Goal: Obtain resource: Download file/media

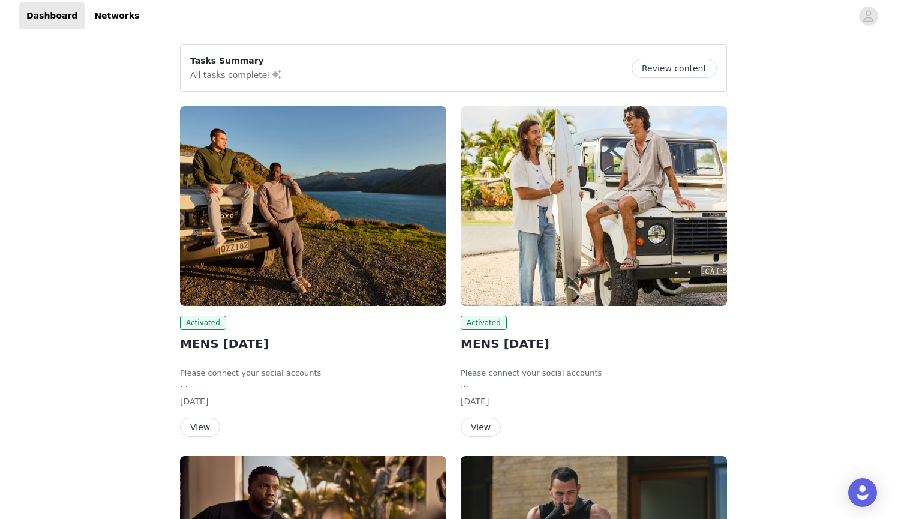
click at [194, 432] on button "View" at bounding box center [200, 426] width 40 height 19
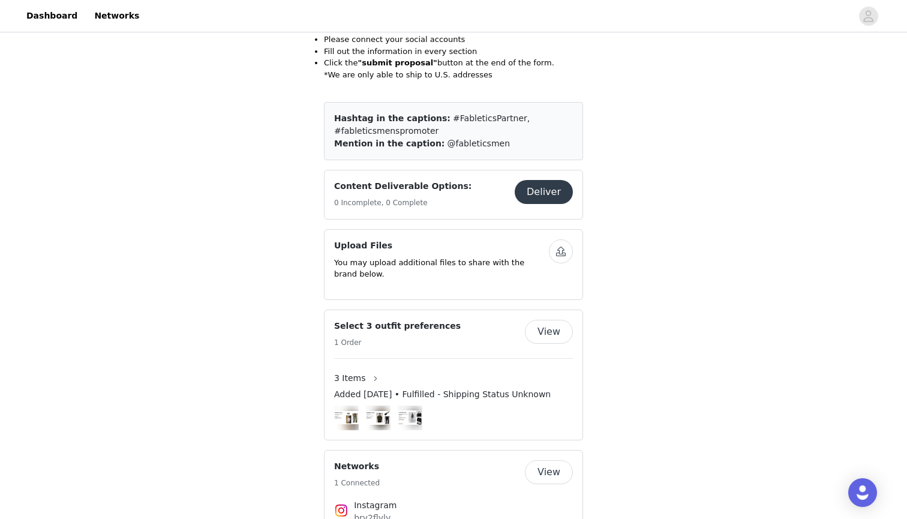
scroll to position [285, 0]
click at [546, 330] on button "View" at bounding box center [549, 330] width 48 height 24
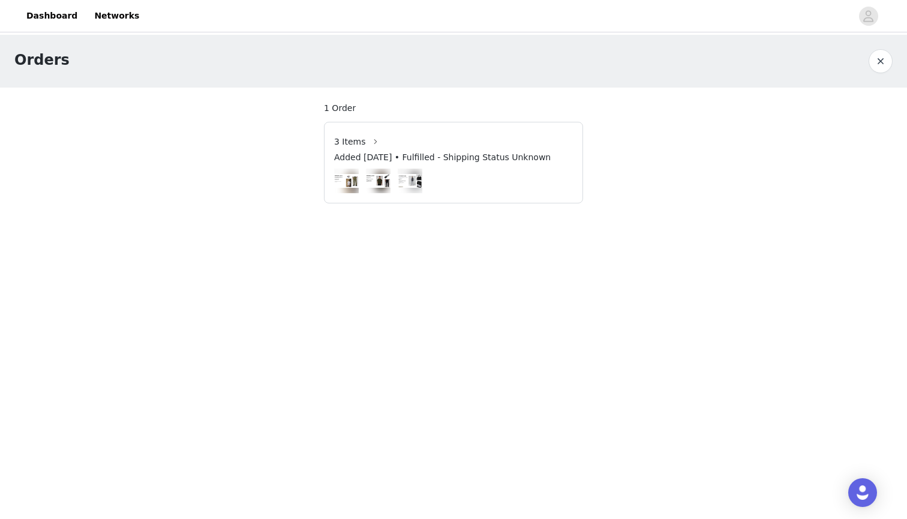
click at [396, 179] on div at bounding box center [453, 181] width 239 height 25
click at [359, 143] on span "3 Items" at bounding box center [350, 142] width 32 height 13
click at [348, 143] on span "3 Items" at bounding box center [350, 142] width 32 height 13
click at [371, 143] on button "button" at bounding box center [375, 141] width 19 height 19
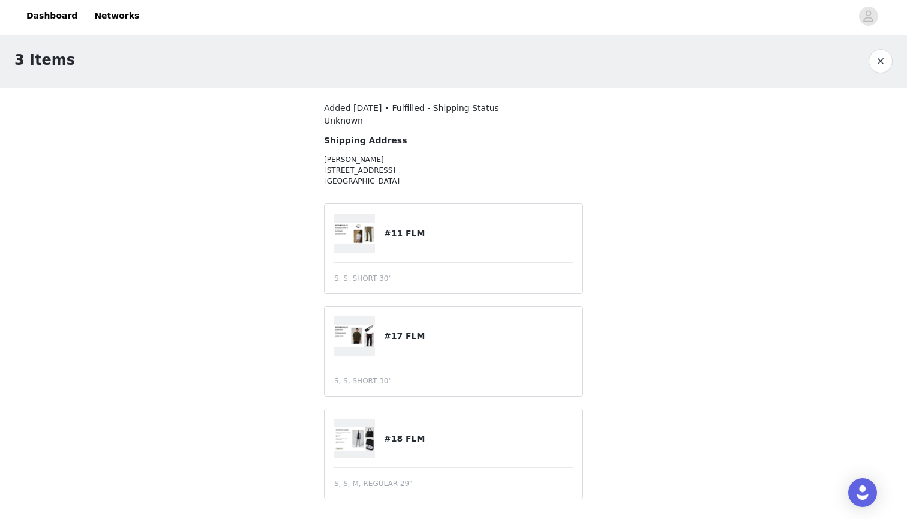
click at [353, 227] on img at bounding box center [354, 234] width 41 height 22
click at [398, 231] on h4 "#11 FLM" at bounding box center [478, 233] width 189 height 13
click at [362, 238] on img at bounding box center [354, 234] width 41 height 22
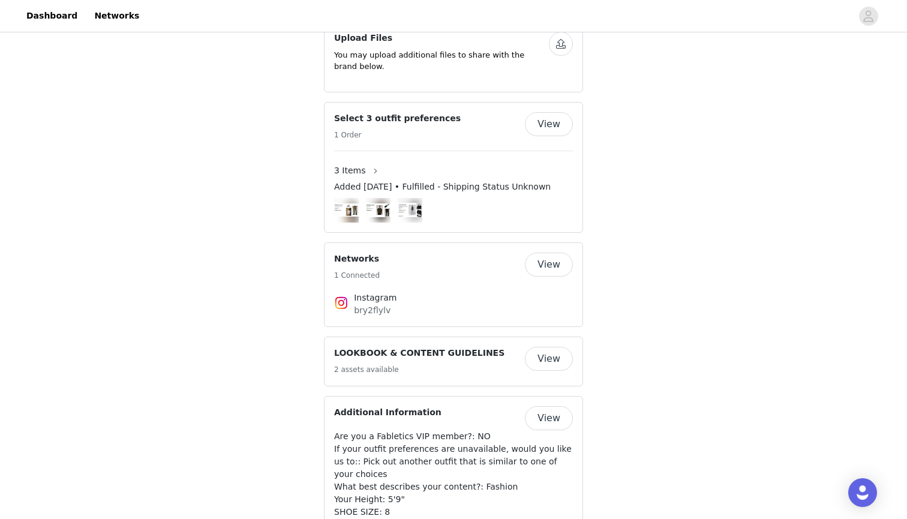
scroll to position [494, 0]
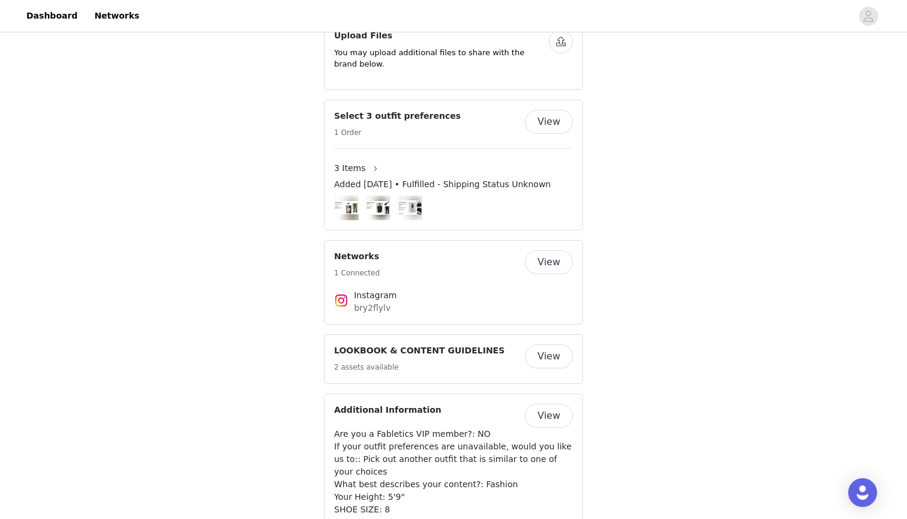
click at [551, 350] on button "View" at bounding box center [549, 356] width 48 height 24
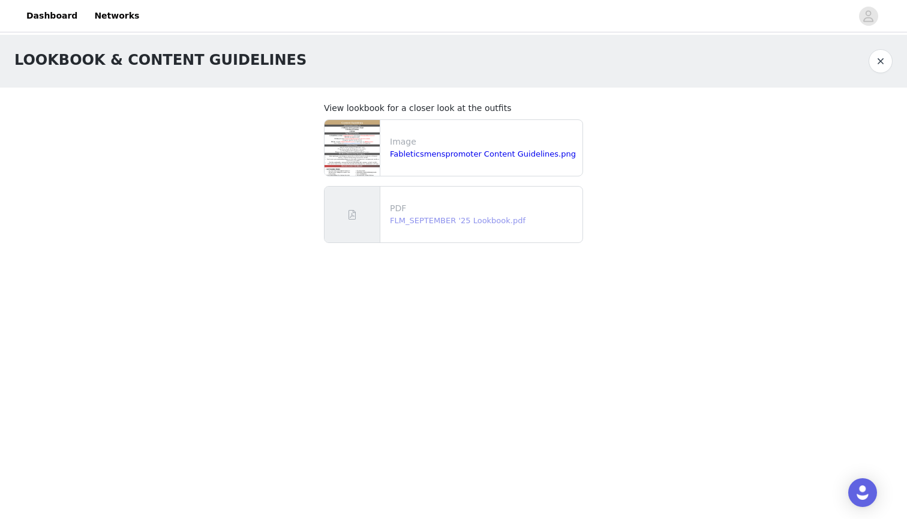
click at [465, 220] on link "FLM_SEPTEMBER '25 Lookbook.pdf" at bounding box center [458, 220] width 136 height 9
